Goal: Information Seeking & Learning: Find specific fact

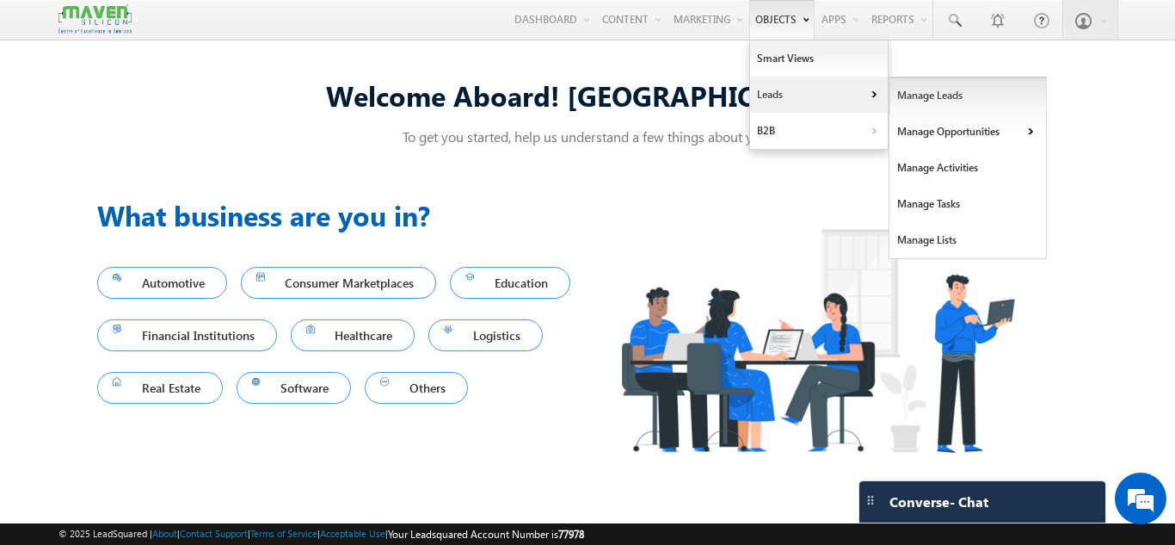
click at [985, 98] on link "Manage Leads" at bounding box center [968, 95] width 157 height 36
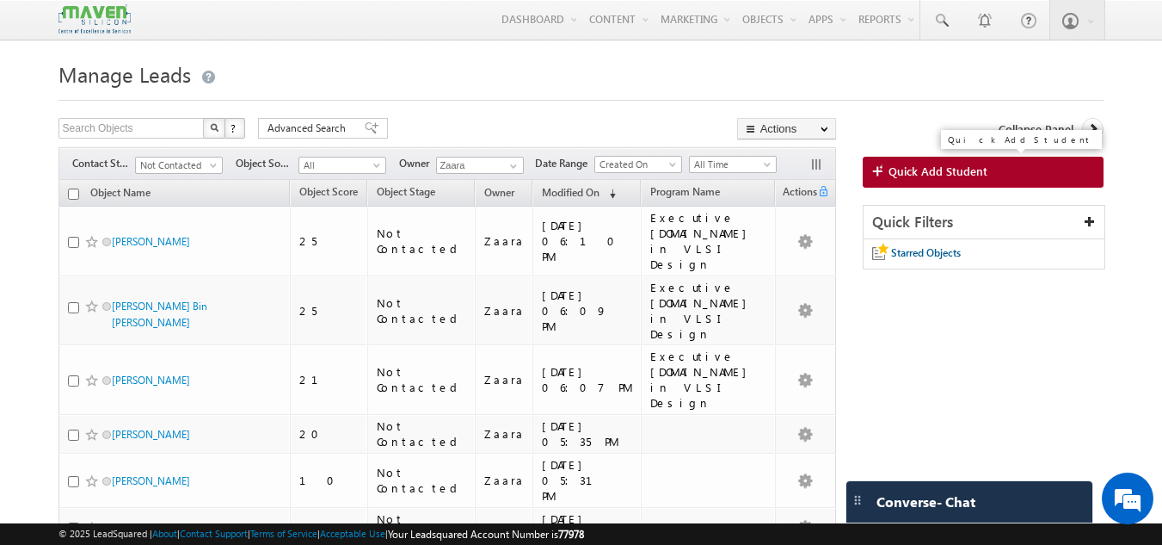
click at [908, 168] on span "Quick Add Student" at bounding box center [938, 170] width 99 height 15
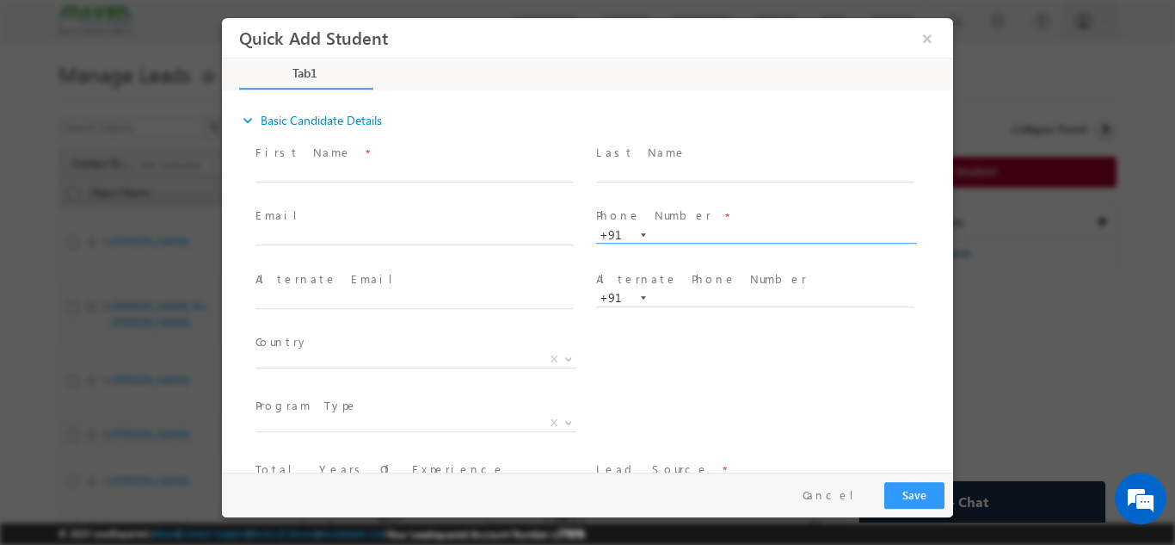
click at [763, 242] on span "+91" at bounding box center [763, 234] width 334 height 18
click at [763, 234] on input "text" at bounding box center [755, 234] width 318 height 17
paste input "99169 12753"
type input "9916912753"
click at [765, 199] on span at bounding box center [754, 190] width 317 height 19
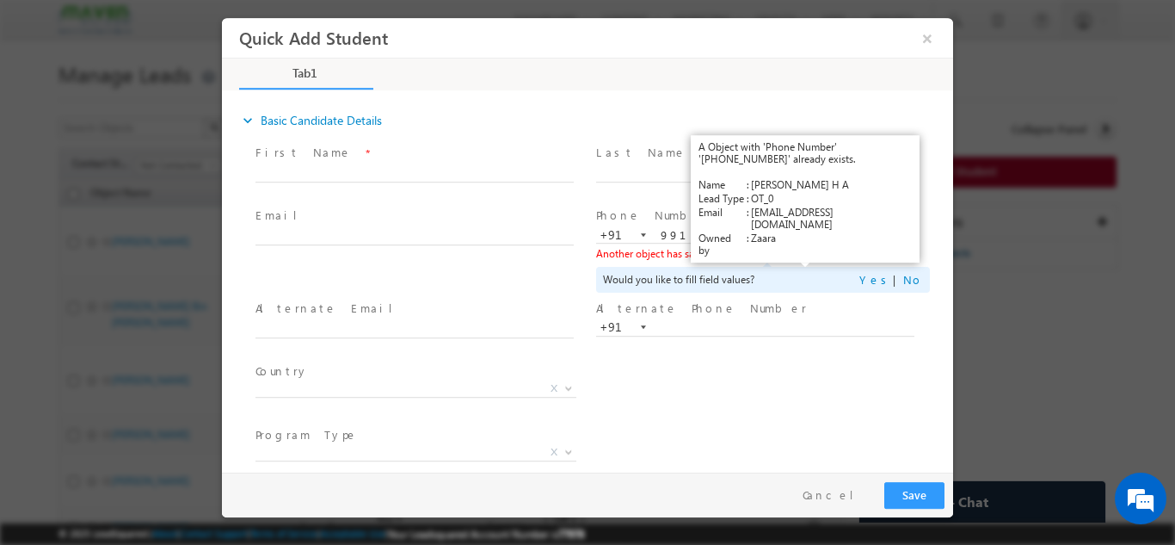
click at [816, 249] on link "View Details" at bounding box center [805, 252] width 53 height 11
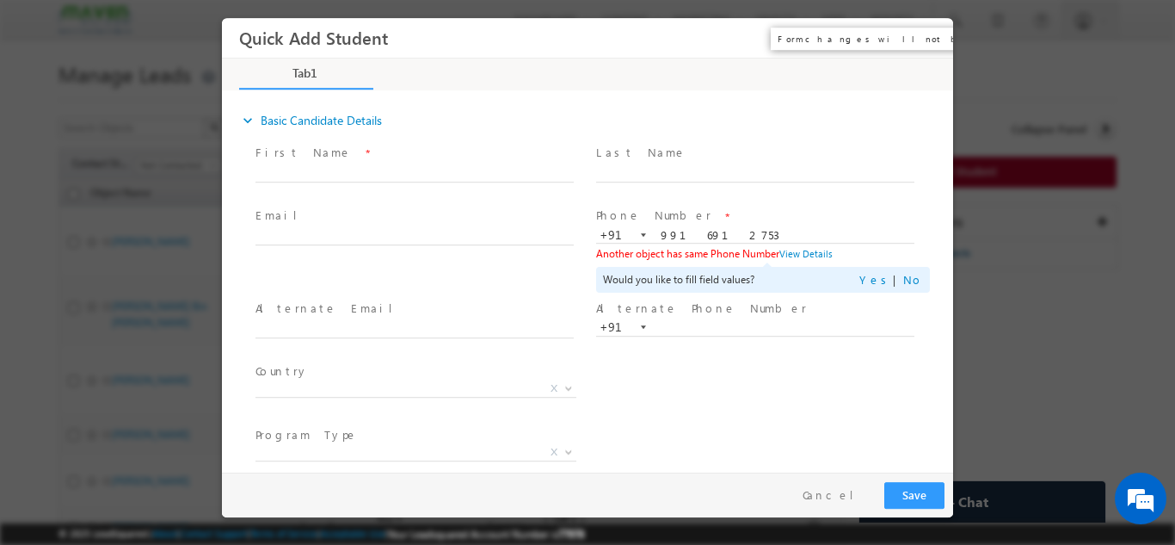
click at [928, 50] on button "×" at bounding box center [927, 38] width 29 height 32
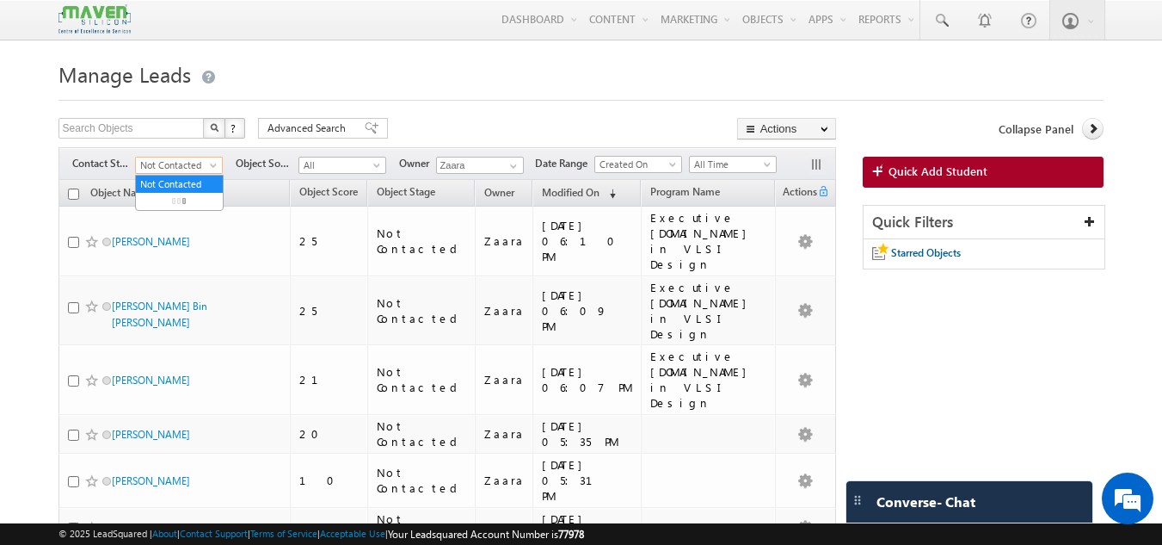
click at [157, 167] on span "Not Contacted" at bounding box center [177, 164] width 82 height 15
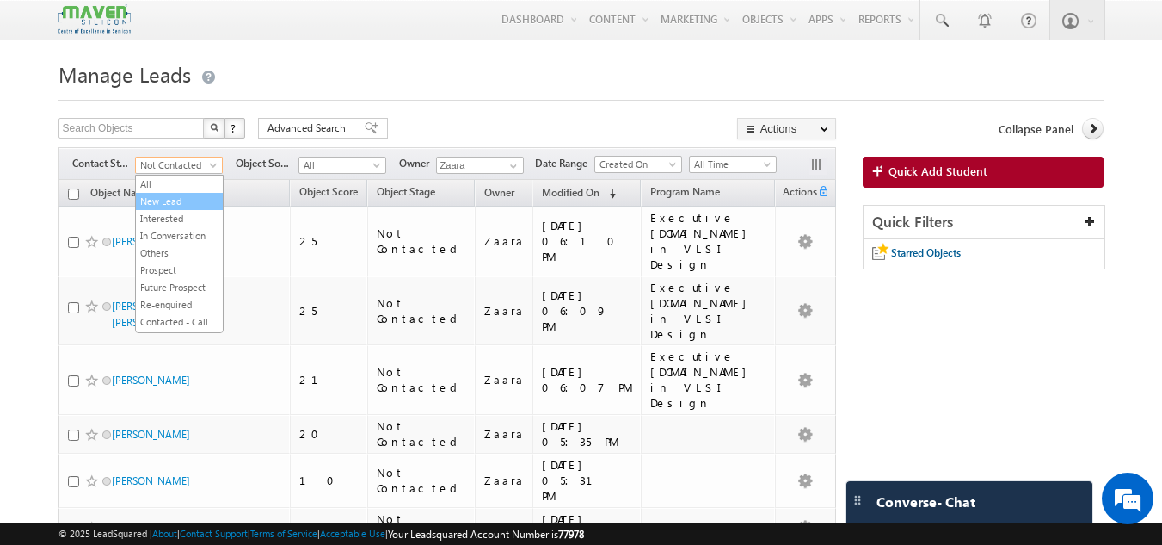
click at [194, 204] on link "New Lead" at bounding box center [179, 201] width 87 height 15
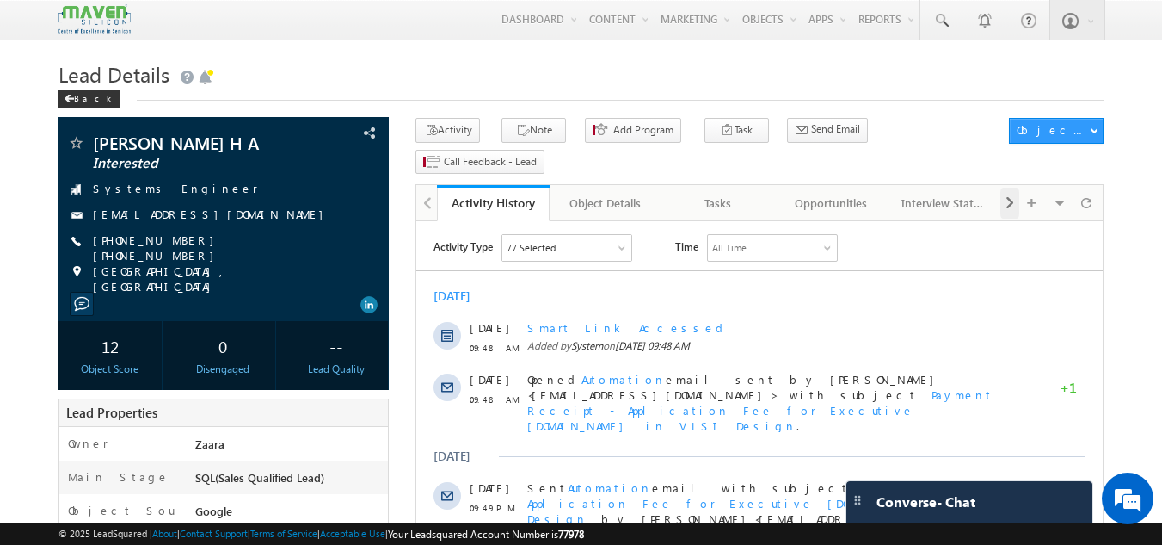
click at [1007, 188] on span at bounding box center [1010, 203] width 10 height 31
click at [966, 193] on div "Documents" at bounding box center [943, 203] width 83 height 21
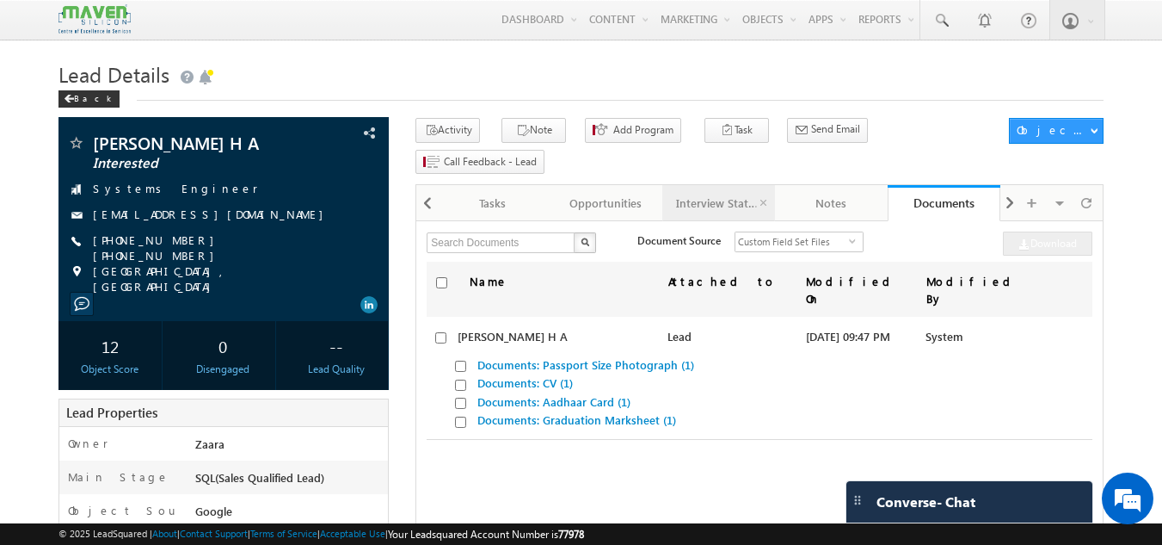
click at [721, 193] on div "Interview Status" at bounding box center [717, 203] width 83 height 21
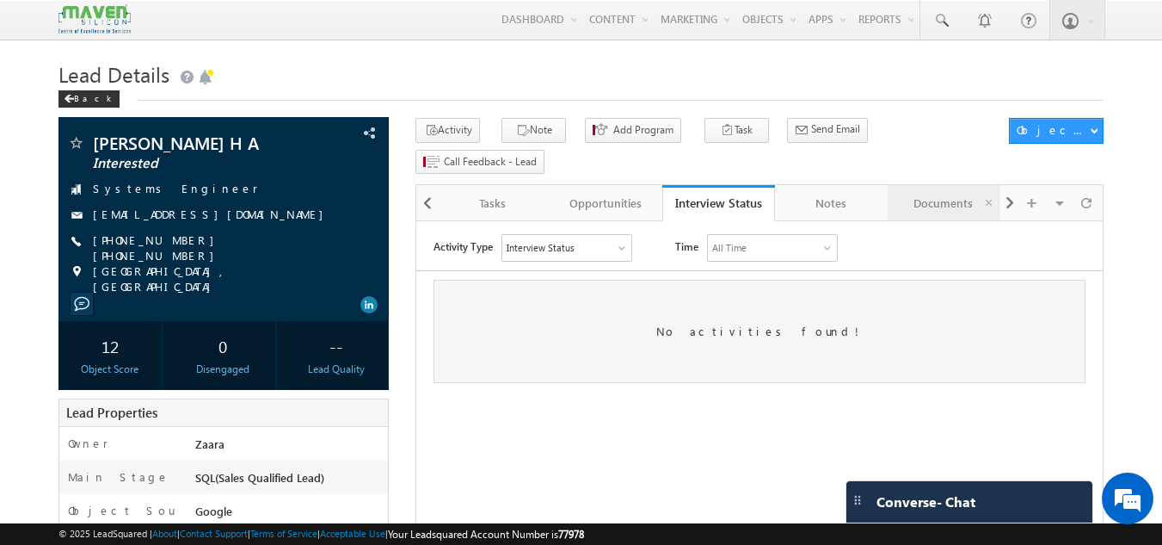
click at [926, 193] on div "Documents" at bounding box center [943, 203] width 83 height 21
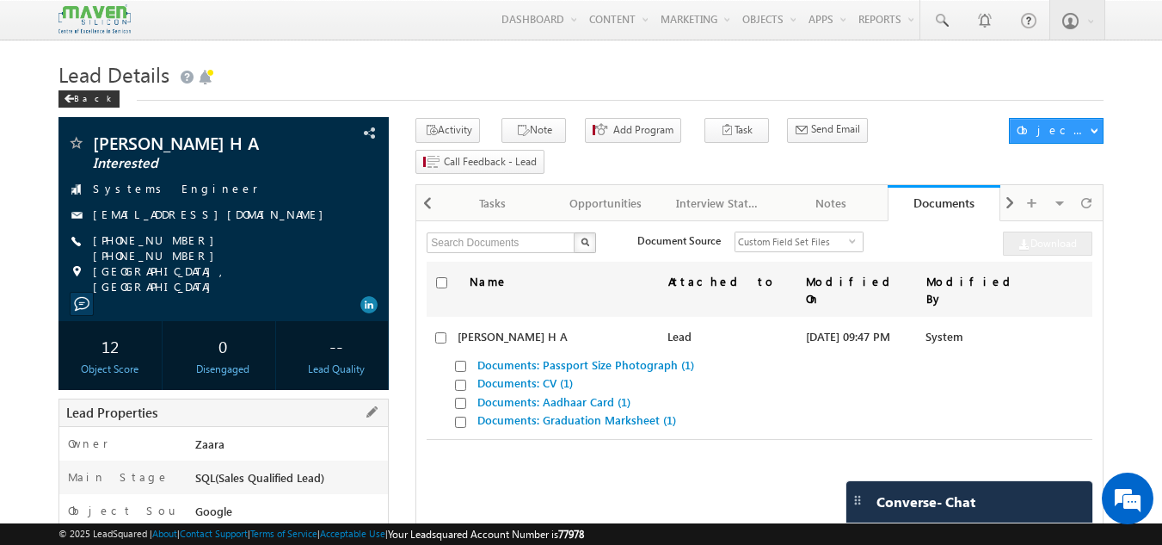
scroll to position [430, 0]
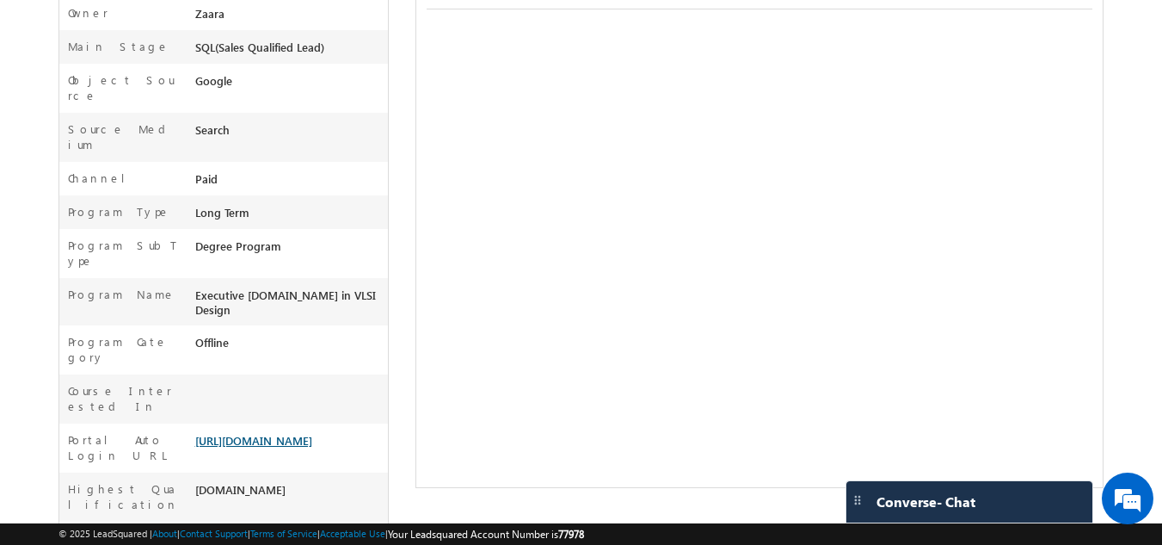
click at [239, 433] on link "https://lsq.mx/j3mQ" at bounding box center [253, 440] width 117 height 15
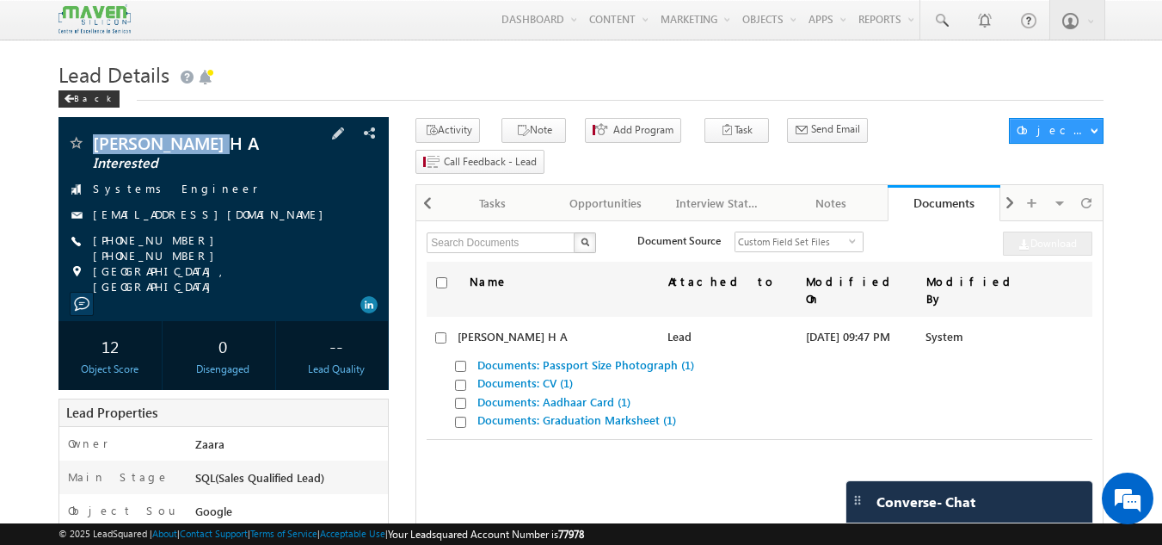
drag, startPoint x: 94, startPoint y: 150, endPoint x: 205, endPoint y: 150, distance: 111.0
click at [205, 150] on span "Rajathadri H A" at bounding box center [195, 142] width 204 height 17
copy span "Rajathadri H A"
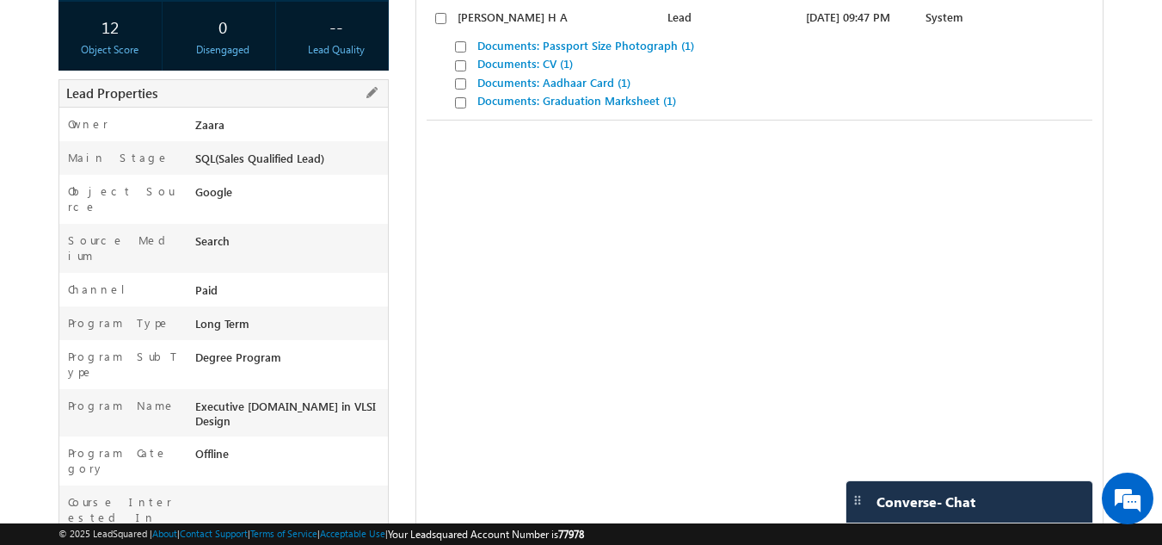
scroll to position [430, 0]
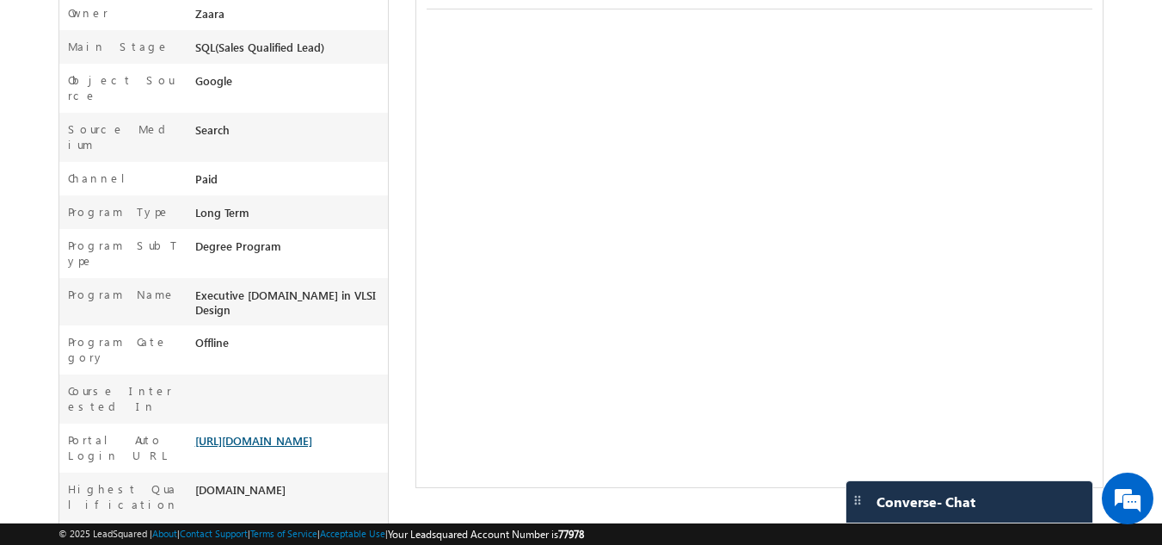
click at [243, 433] on link "https://lsq.mx/j3mQ" at bounding box center [253, 440] width 117 height 15
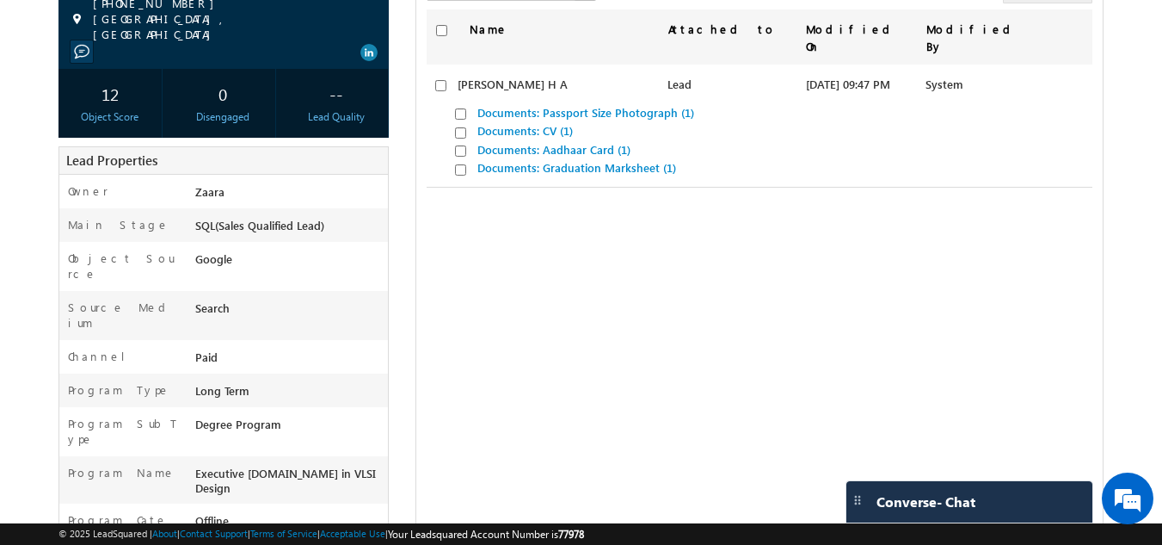
scroll to position [0, 0]
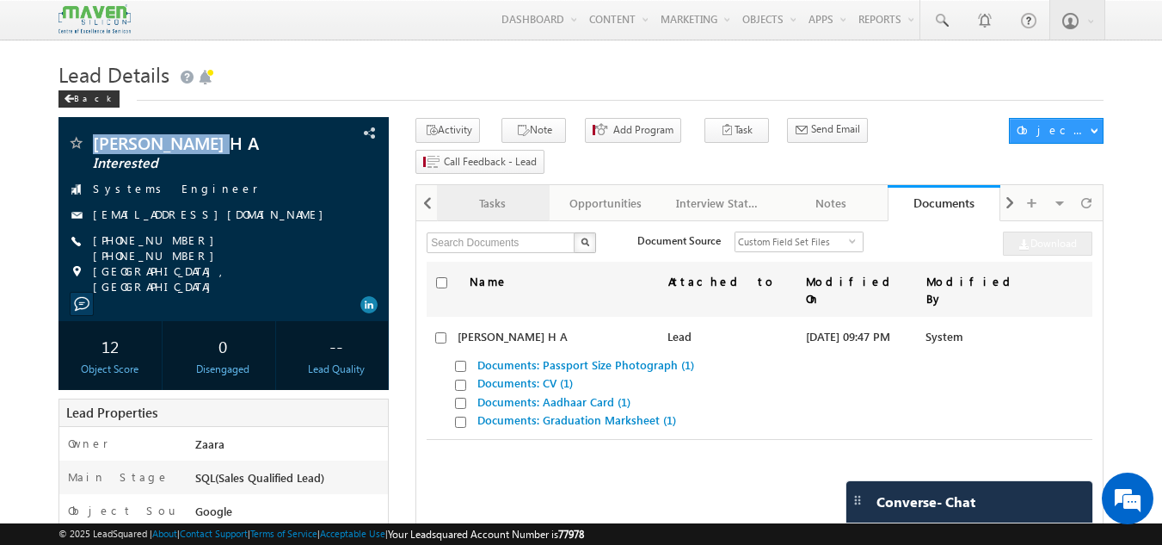
click at [522, 193] on div "Tasks" at bounding box center [492, 203] width 83 height 21
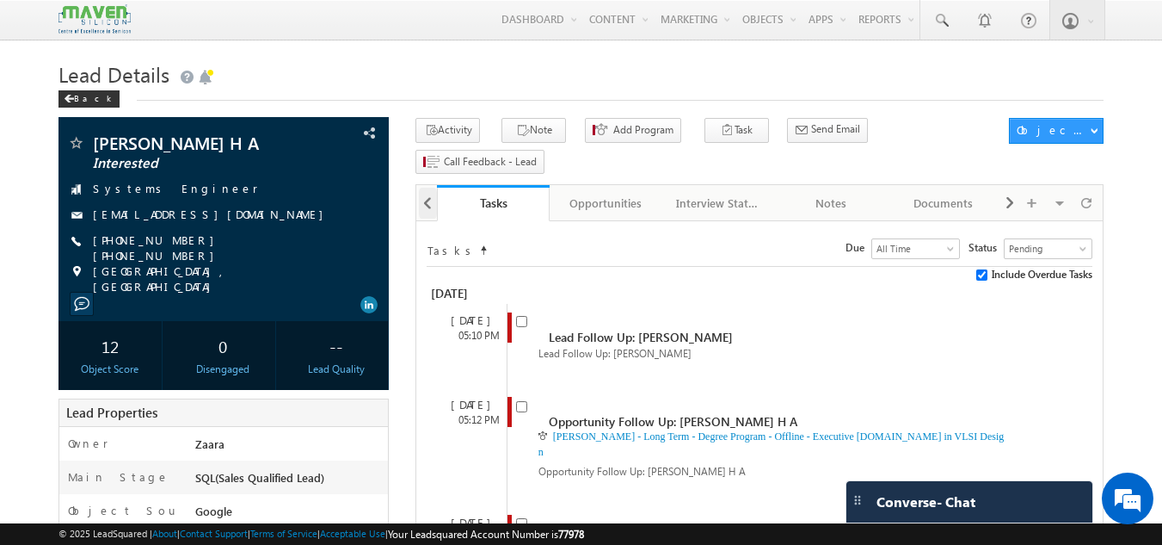
click at [424, 188] on span at bounding box center [427, 203] width 10 height 31
click at [424, 185] on div at bounding box center [426, 202] width 21 height 34
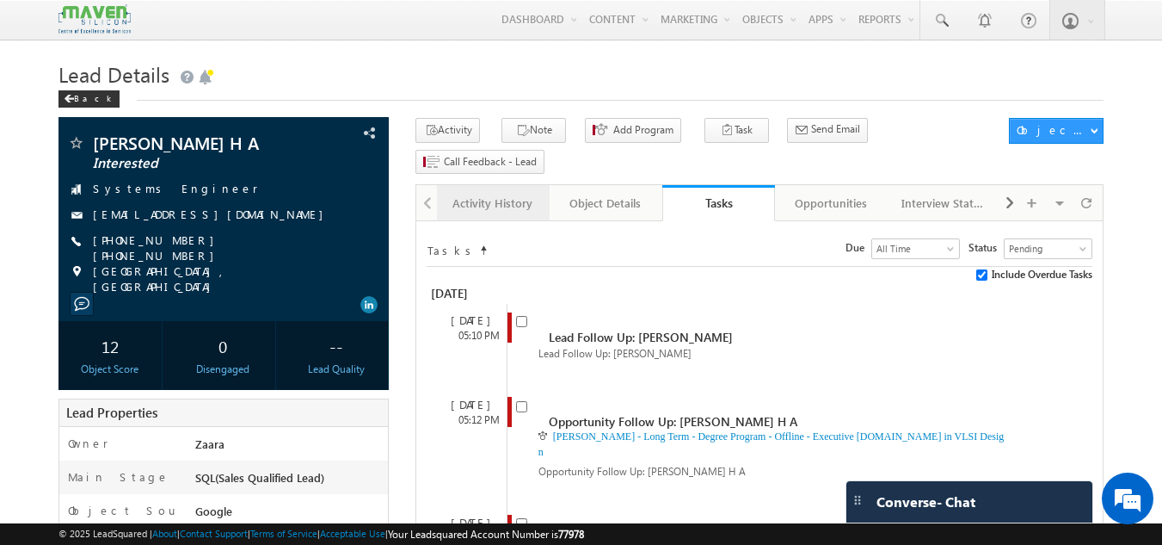
click at [503, 193] on div "Activity History" at bounding box center [492, 203] width 83 height 21
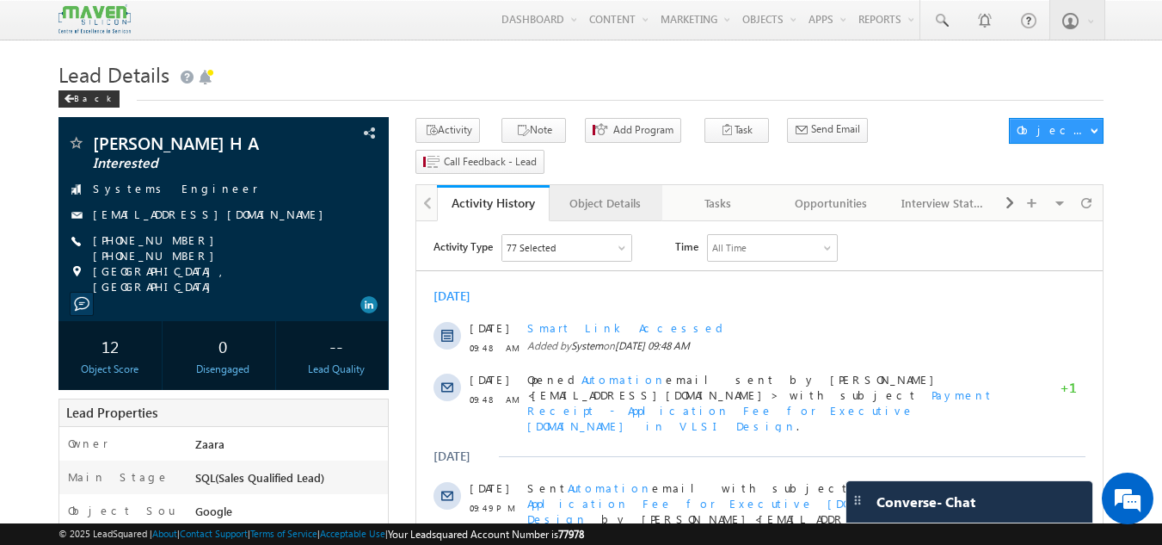
click at [600, 193] on div "Object Details" at bounding box center [604, 203] width 83 height 21
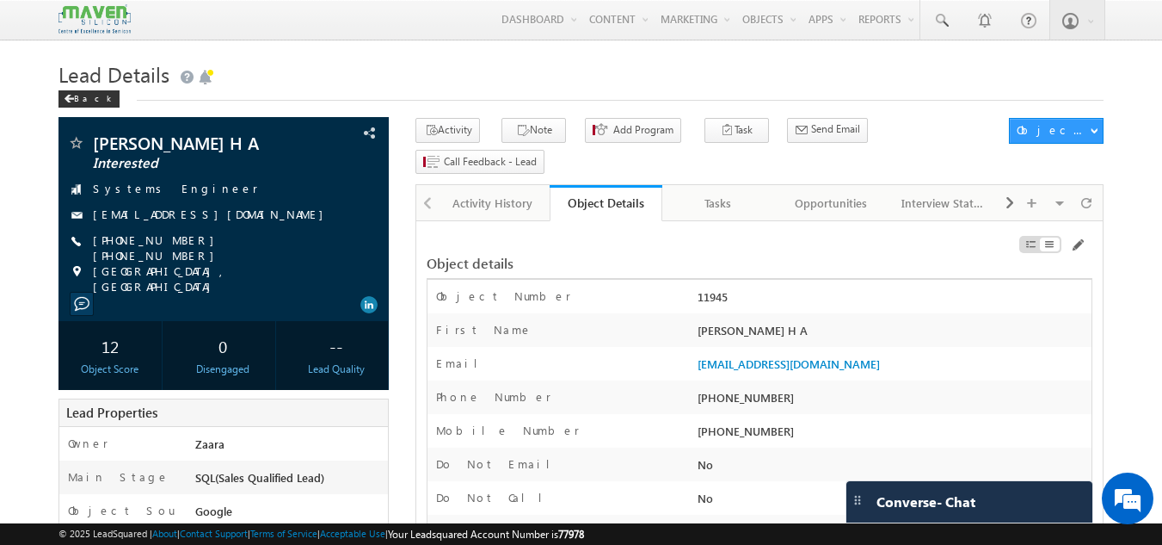
drag, startPoint x: 691, startPoint y: 307, endPoint x: 755, endPoint y: 304, distance: 64.6
click at [755, 313] on div "First Name Rajathadri H A" at bounding box center [760, 330] width 664 height 34
click at [755, 322] on div "Rajathadri H A" at bounding box center [892, 334] width 398 height 24
drag, startPoint x: 698, startPoint y: 303, endPoint x: 777, endPoint y: 304, distance: 79.1
click at [777, 322] on div "Rajathadri H A" at bounding box center [892, 334] width 398 height 24
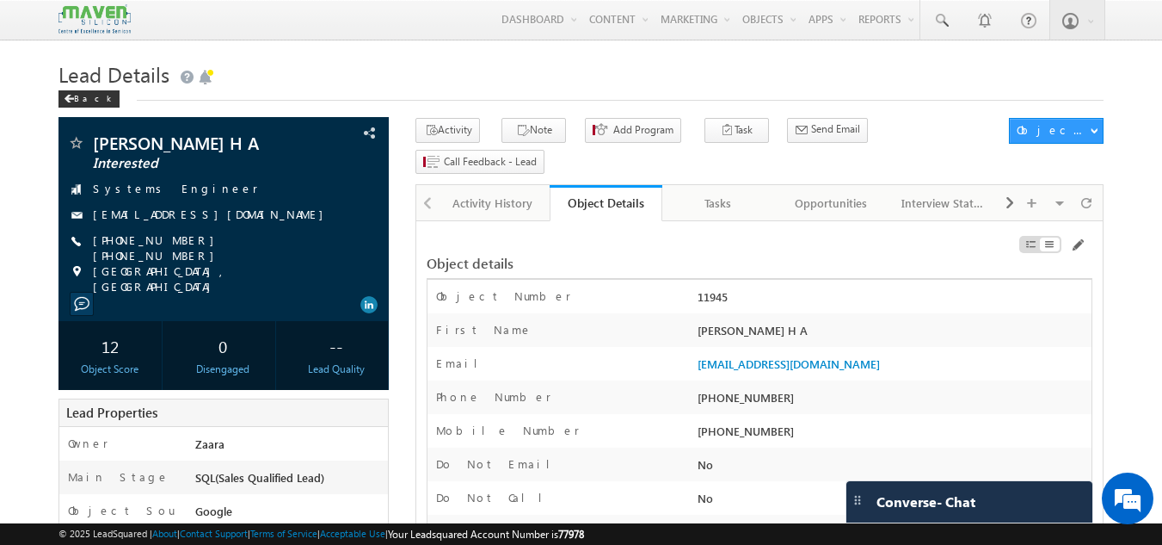
copy div "Rajathadri H A"
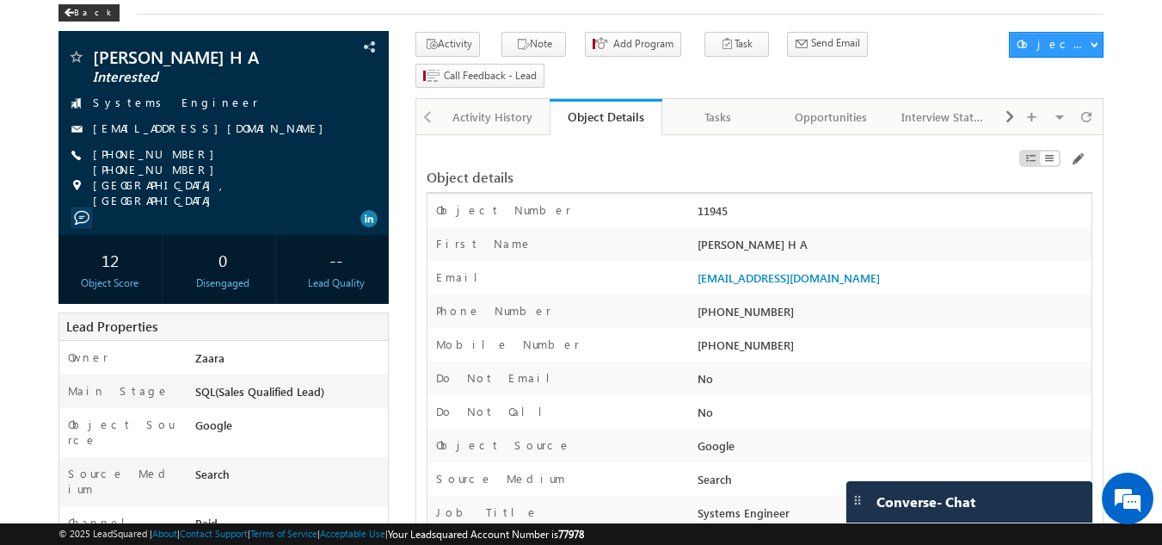
scroll to position [172, 0]
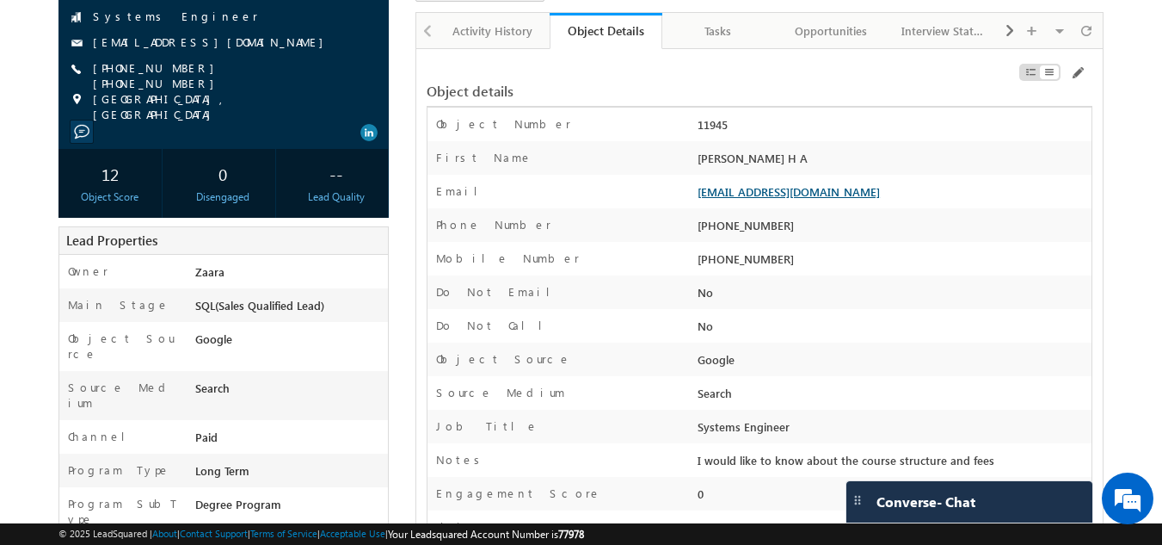
click at [700, 184] on link "rajathadriha@gmail.com" at bounding box center [789, 191] width 182 height 15
drag, startPoint x: 695, startPoint y: 167, endPoint x: 706, endPoint y: 163, distance: 12.0
click at [706, 175] on div "Email rajathadriha@gmail.com" at bounding box center [760, 192] width 664 height 34
click at [910, 183] on div "rajathadriha@gmail.com" at bounding box center [892, 195] width 398 height 24
drag, startPoint x: 835, startPoint y: 168, endPoint x: 698, endPoint y: 168, distance: 137.6
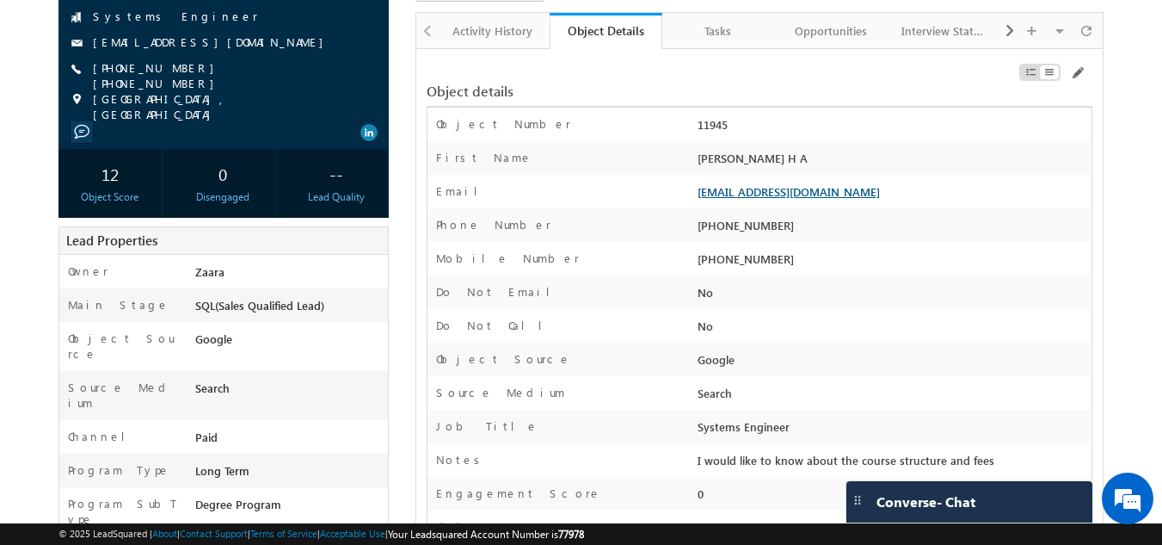
click at [698, 183] on div "rajathadriha@gmail.com" at bounding box center [892, 195] width 398 height 24
copy link "rajathadriha@gmail.com"
click at [743, 217] on div "+91-9916912753" at bounding box center [892, 229] width 398 height 24
copy div "9916912753"
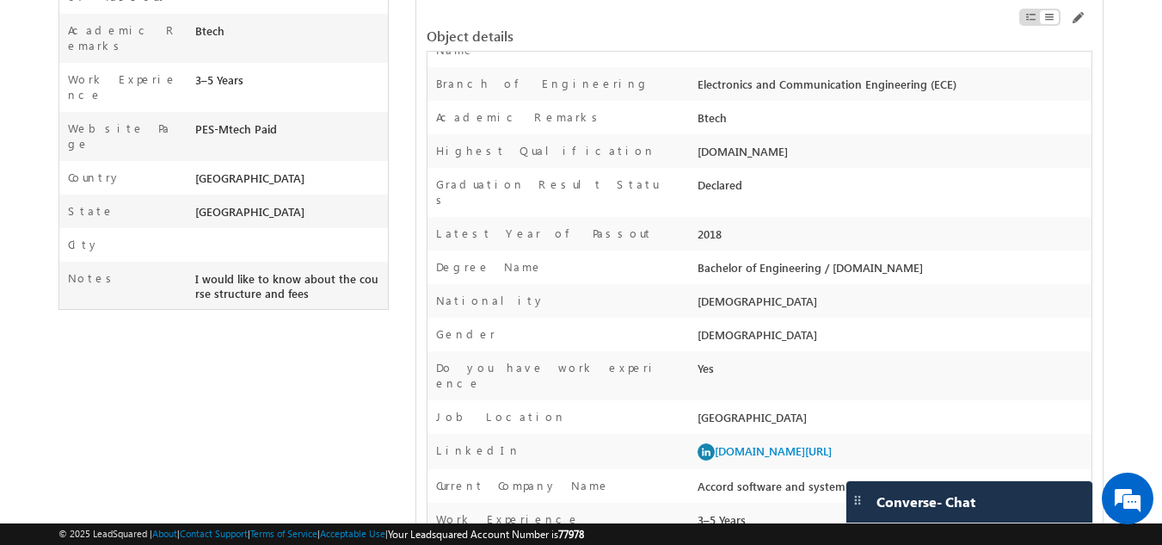
scroll to position [1032, 0]
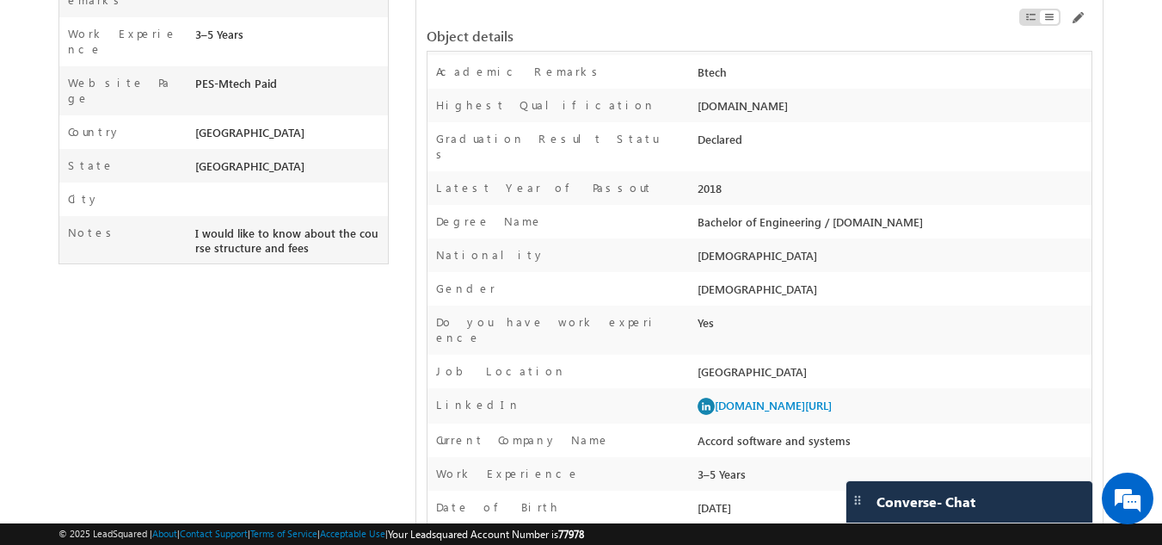
drag, startPoint x: 699, startPoint y: 390, endPoint x: 852, endPoint y: 391, distance: 152.3
click at [852, 432] on div "Accord software and systems" at bounding box center [892, 444] width 398 height 24
copy div "Accord software and systems"
